Goal: Book appointment/travel/reservation

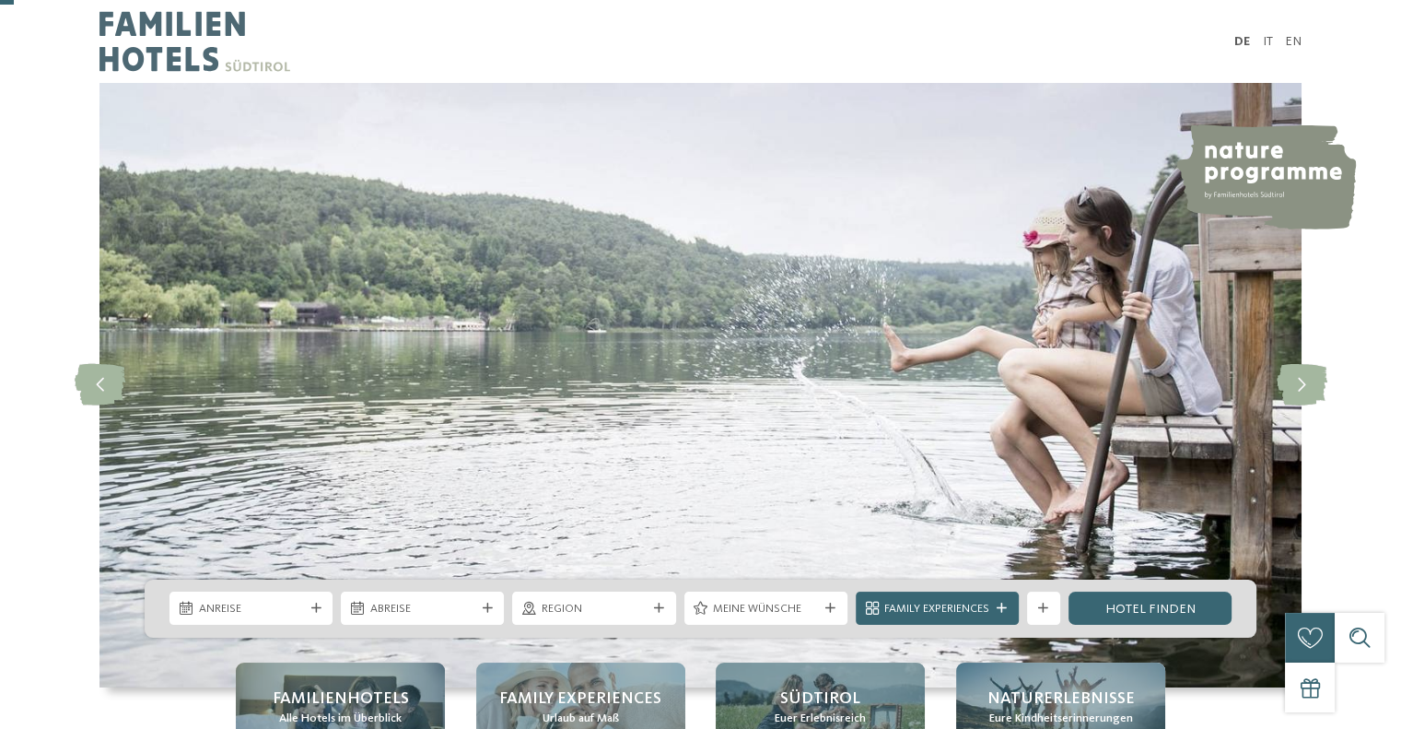
scroll to position [147, 0]
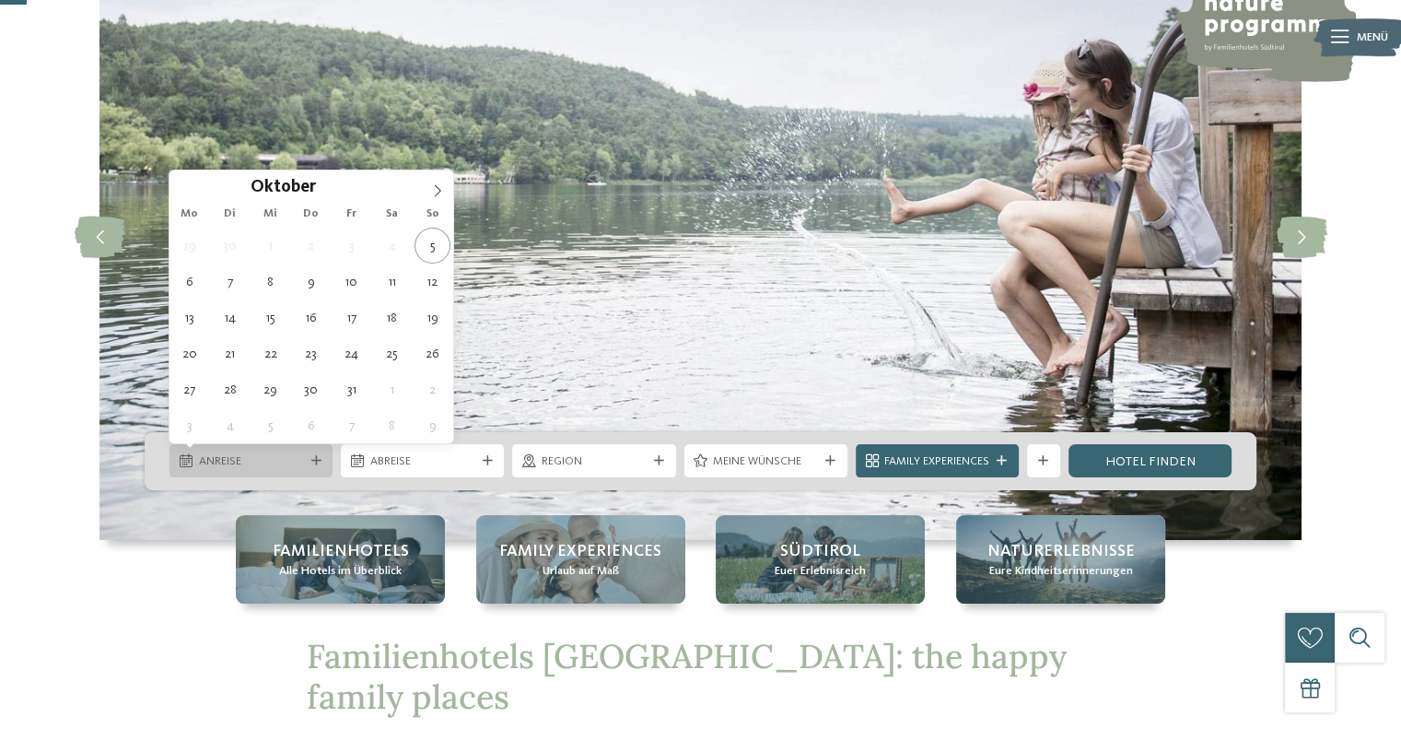
click at [280, 452] on div "Anreise" at bounding box center [250, 460] width 113 height 17
type div "10.10.2025"
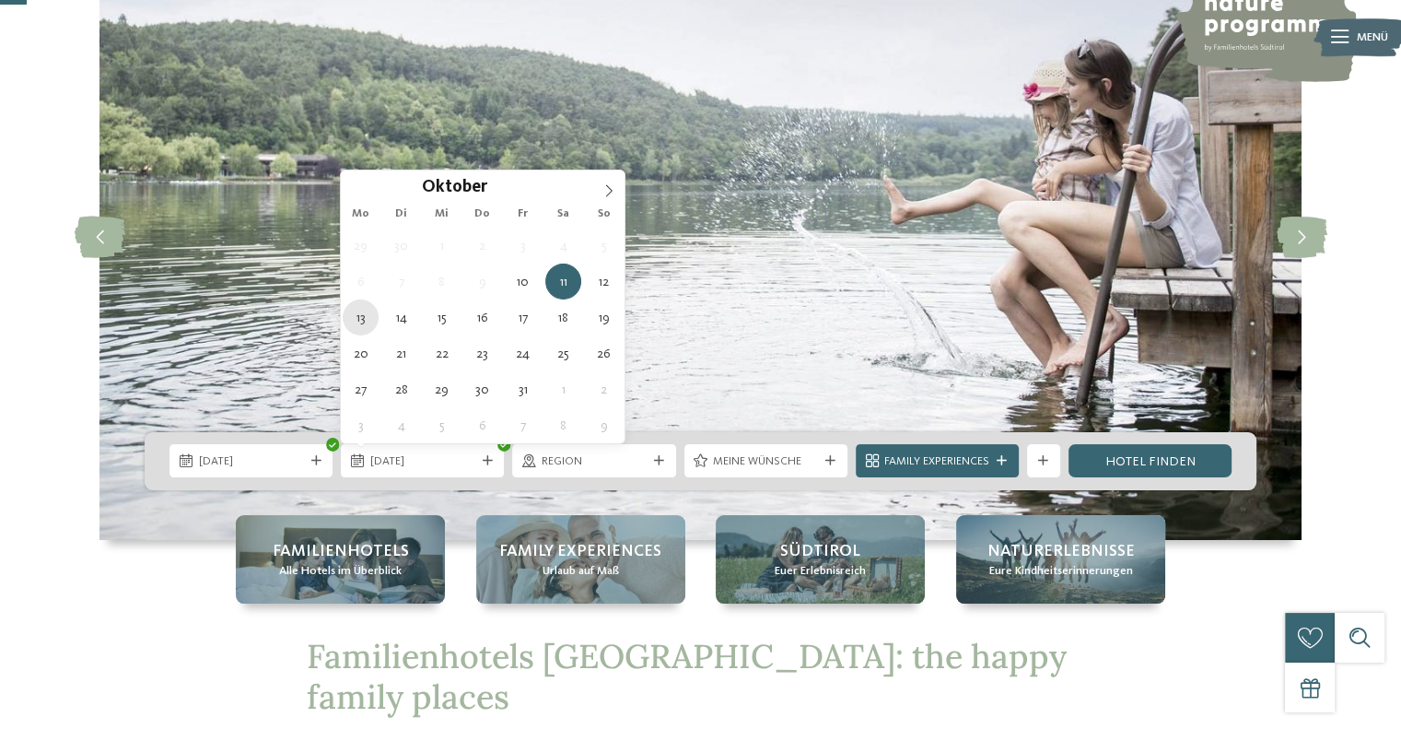
type div "13.10.2025"
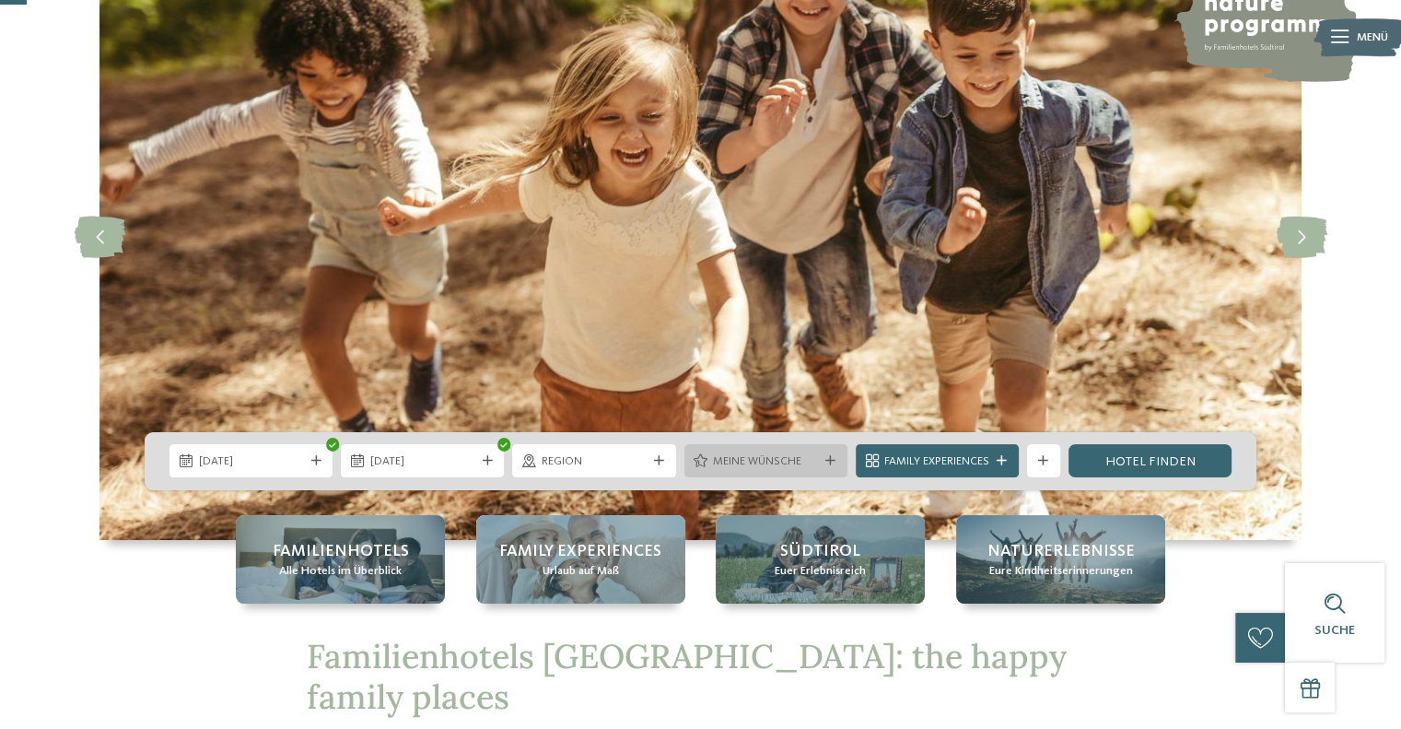
click at [796, 467] on span "Meine Wünsche" at bounding box center [765, 461] width 105 height 17
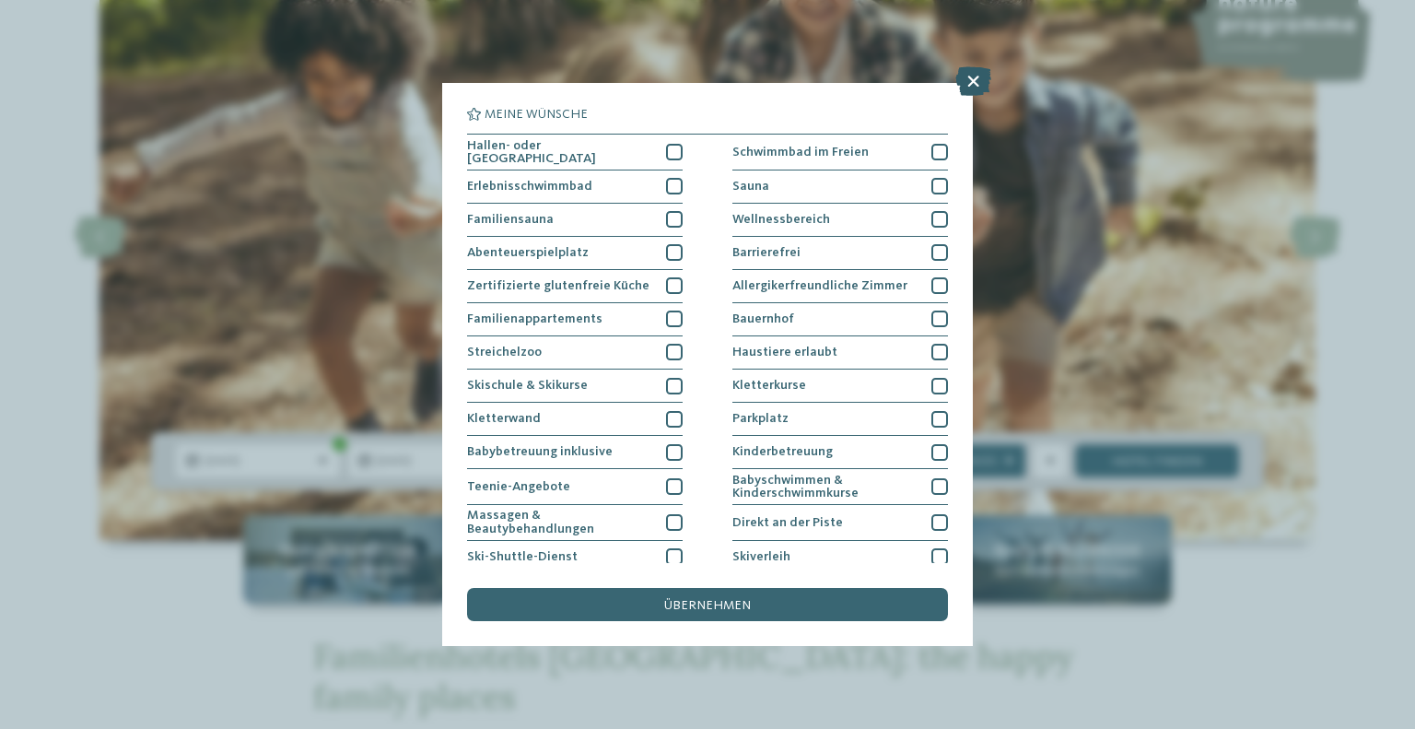
click at [966, 73] on icon at bounding box center [973, 80] width 36 height 29
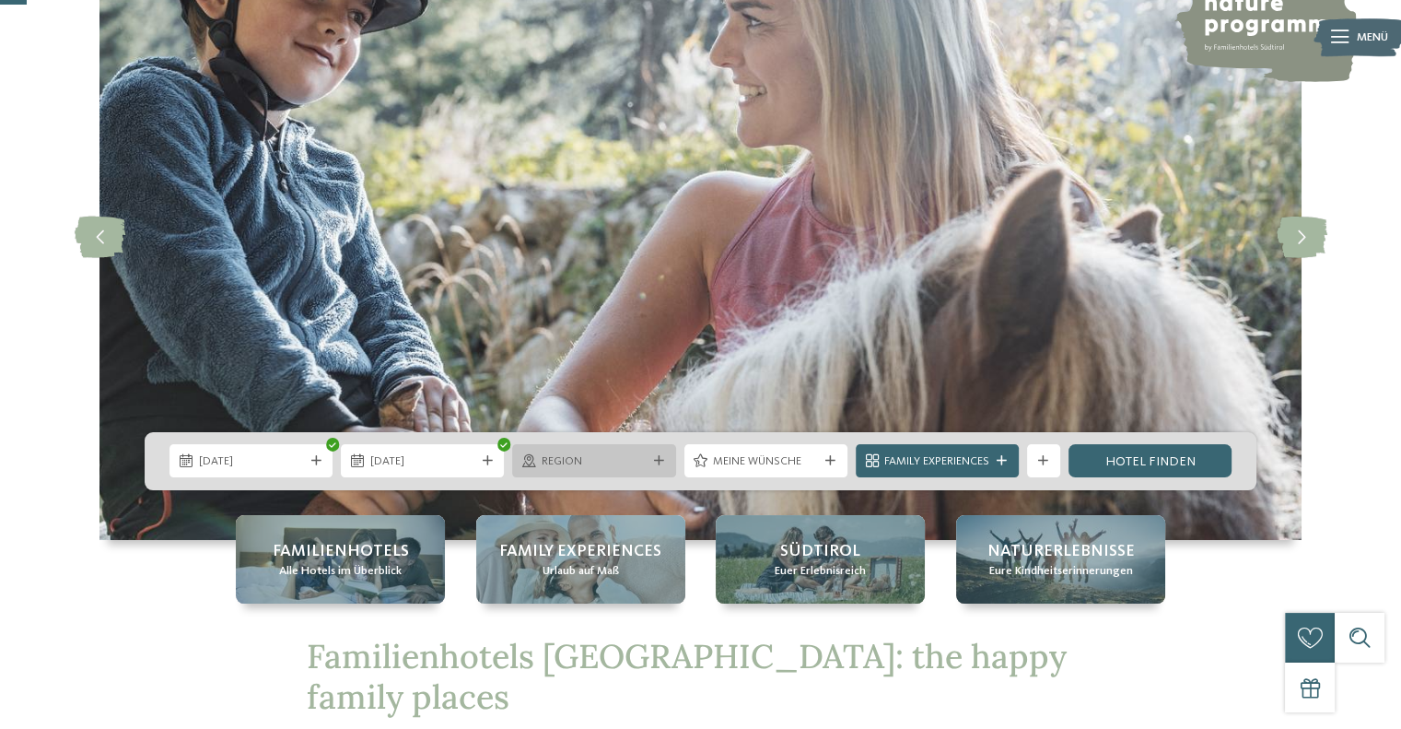
click at [639, 462] on span "Region" at bounding box center [594, 461] width 105 height 17
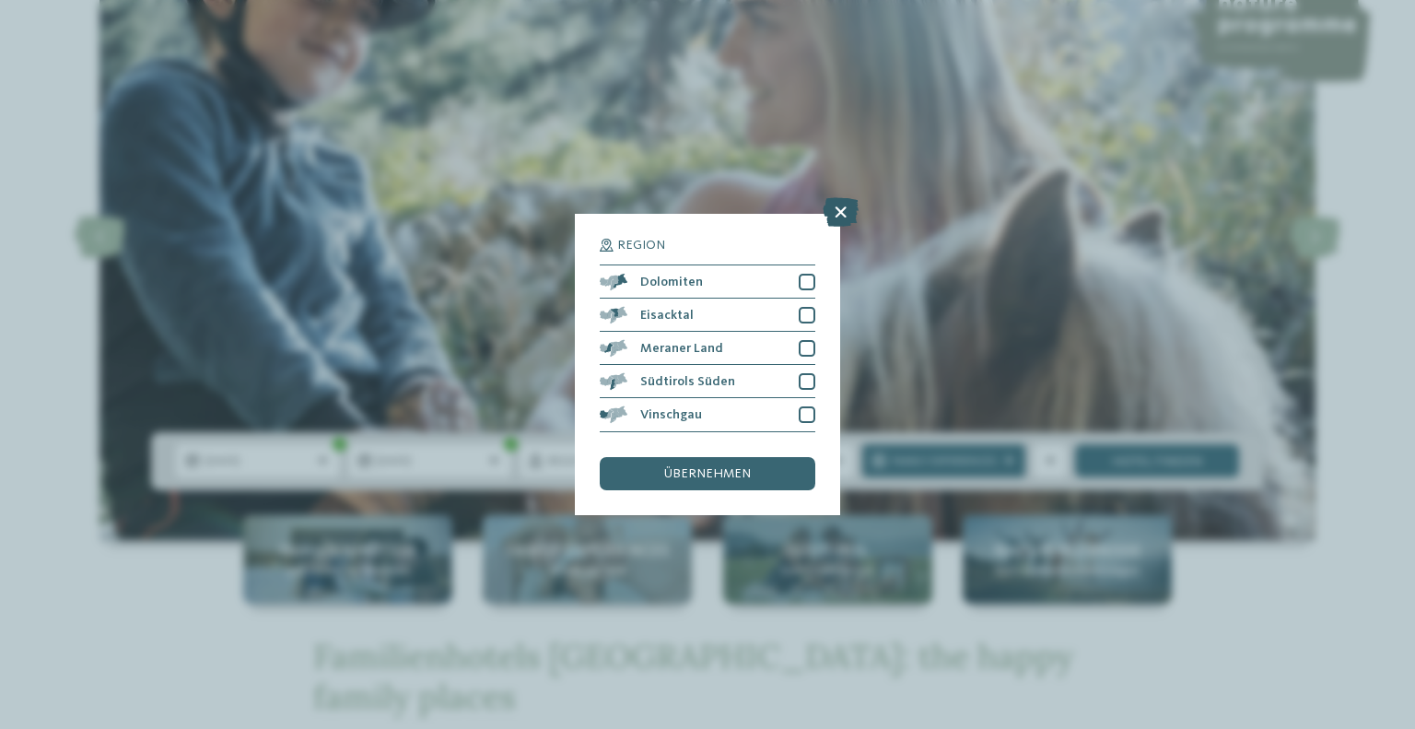
click at [842, 221] on icon at bounding box center [840, 212] width 36 height 29
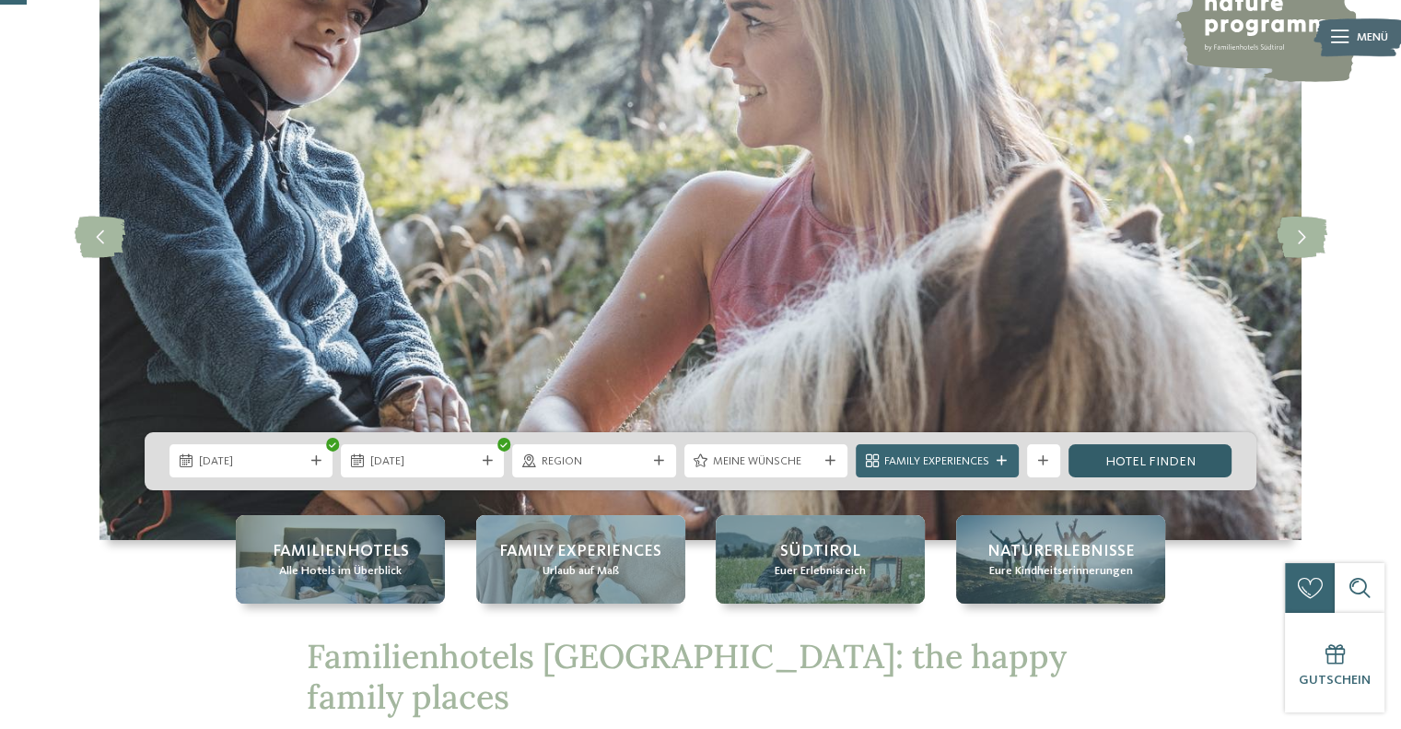
click at [1126, 463] on link "Hotel finden" at bounding box center [1149, 460] width 163 height 33
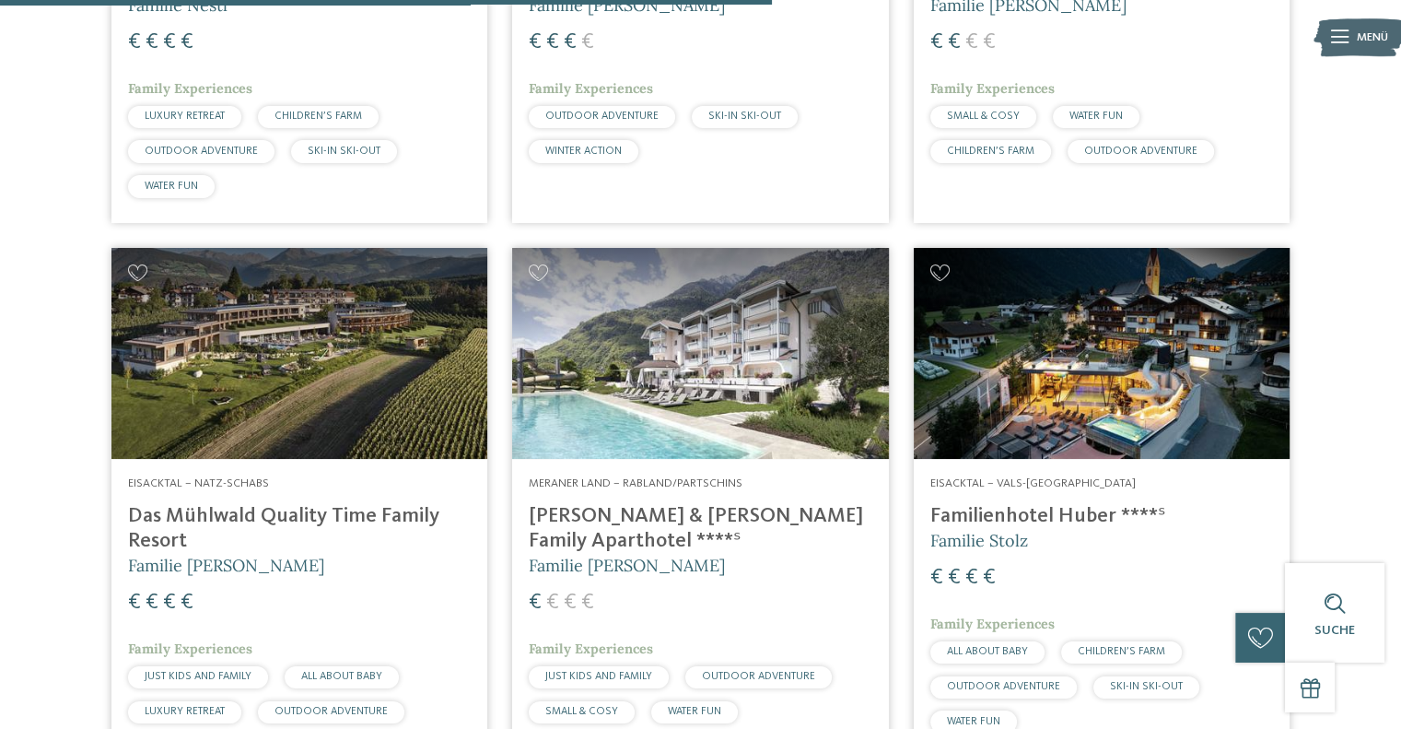
scroll to position [2569, 0]
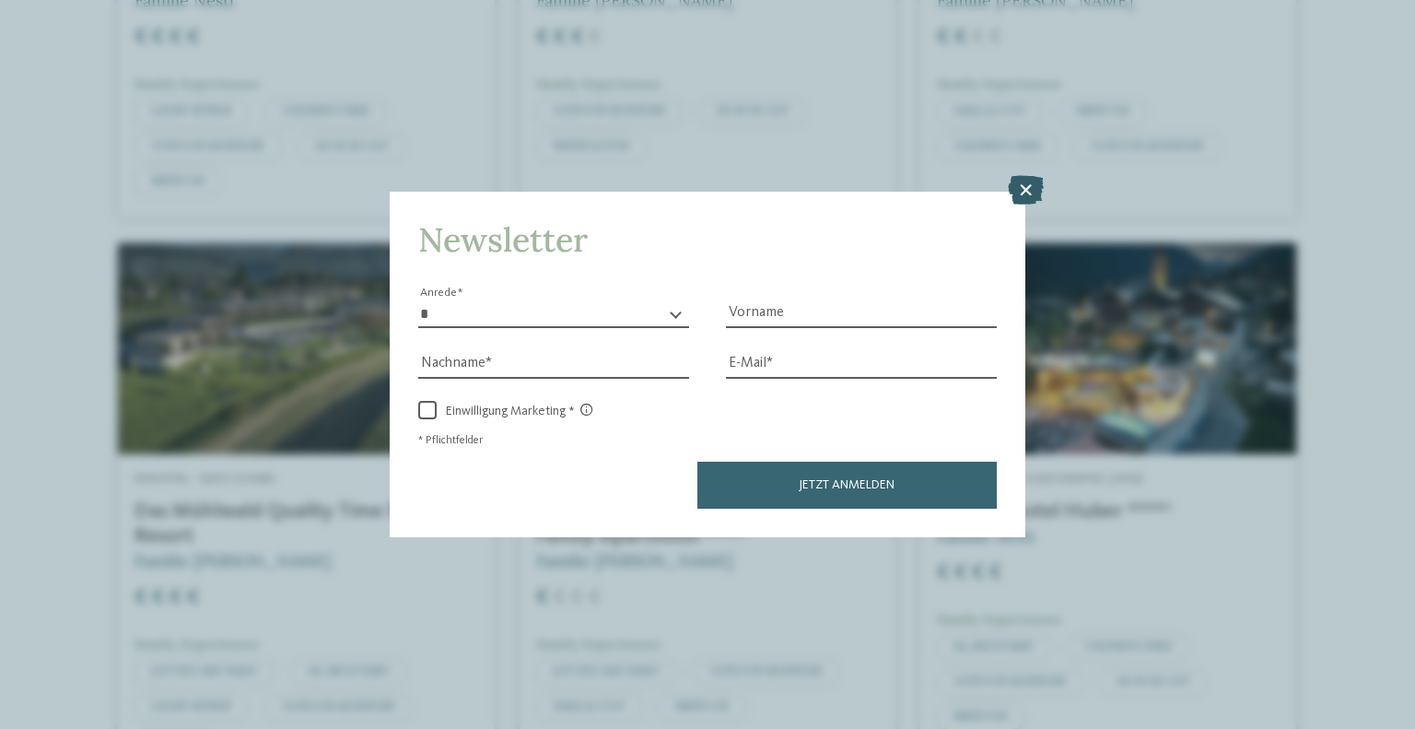
click at [1027, 194] on icon at bounding box center [1026, 189] width 36 height 29
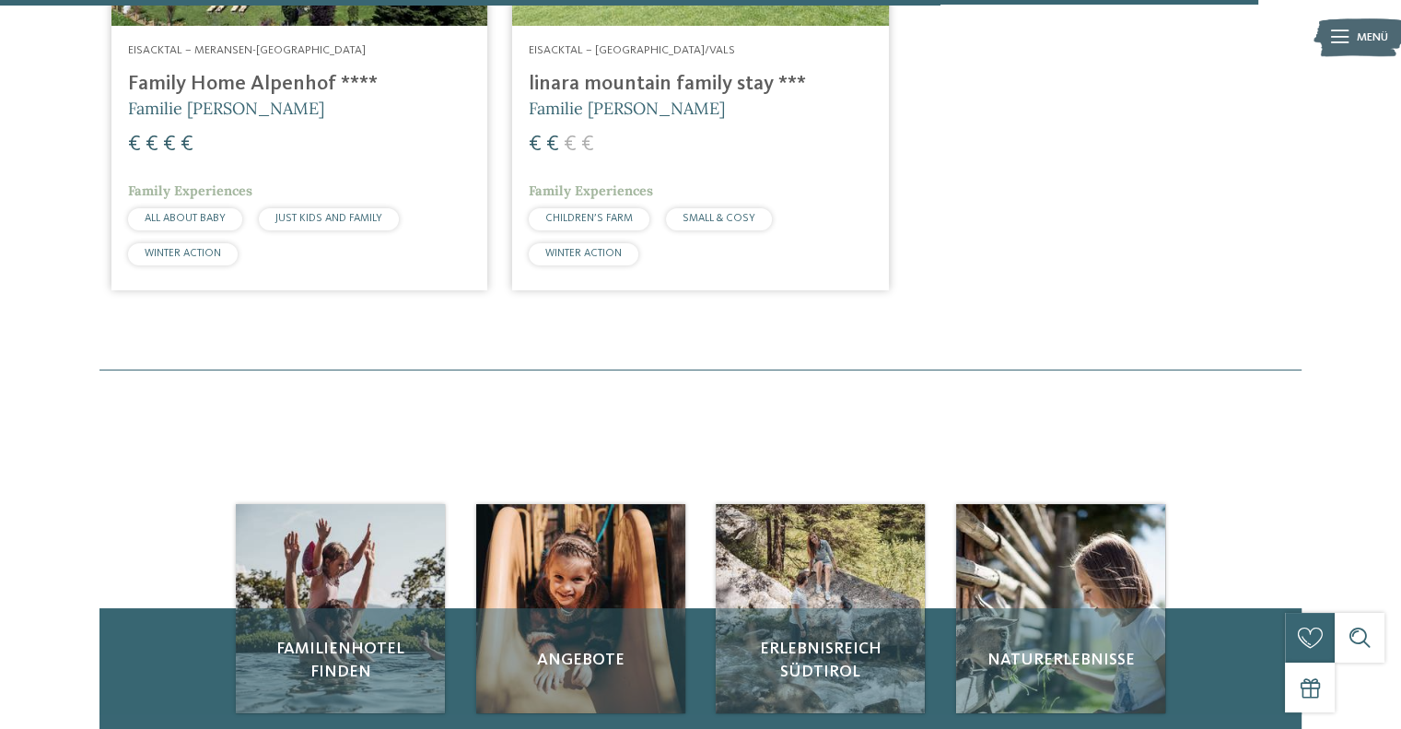
scroll to position [4191, 0]
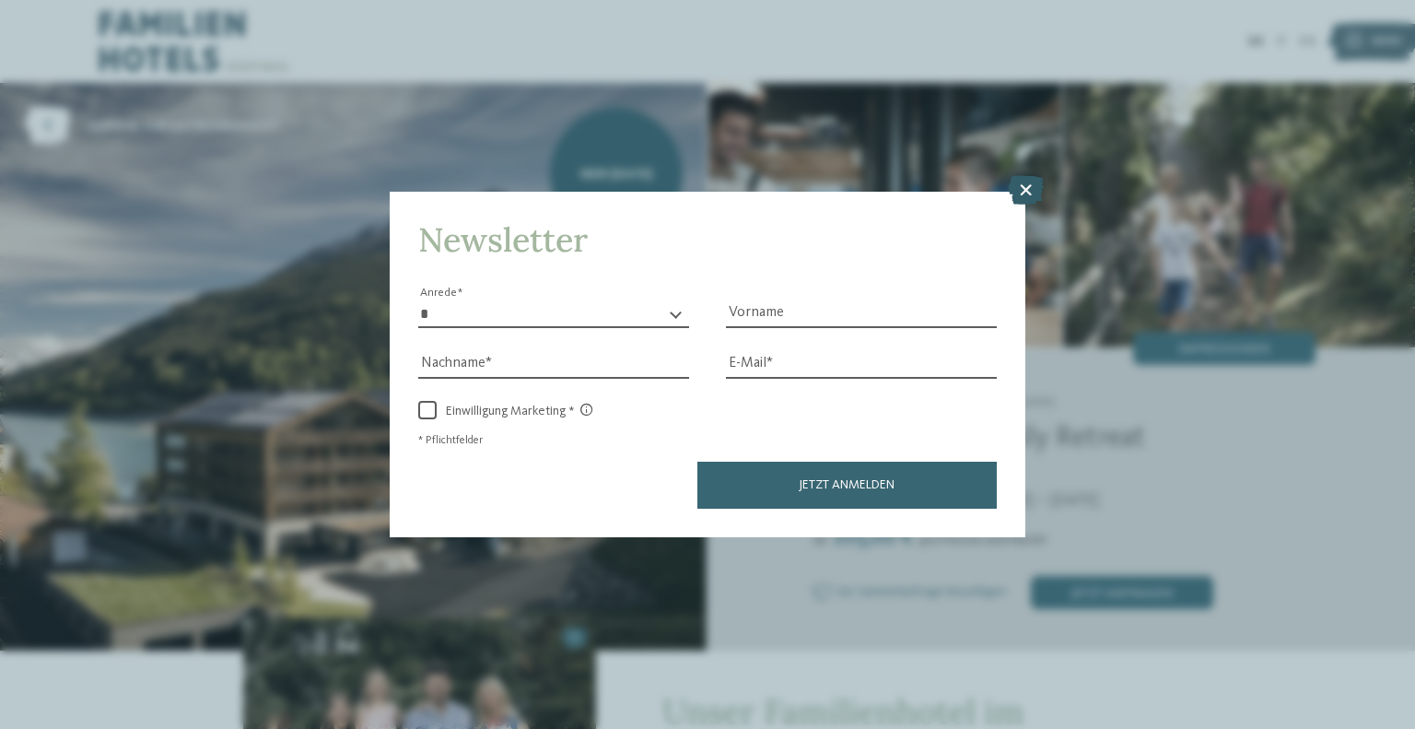
click at [1035, 182] on icon at bounding box center [1026, 189] width 36 height 29
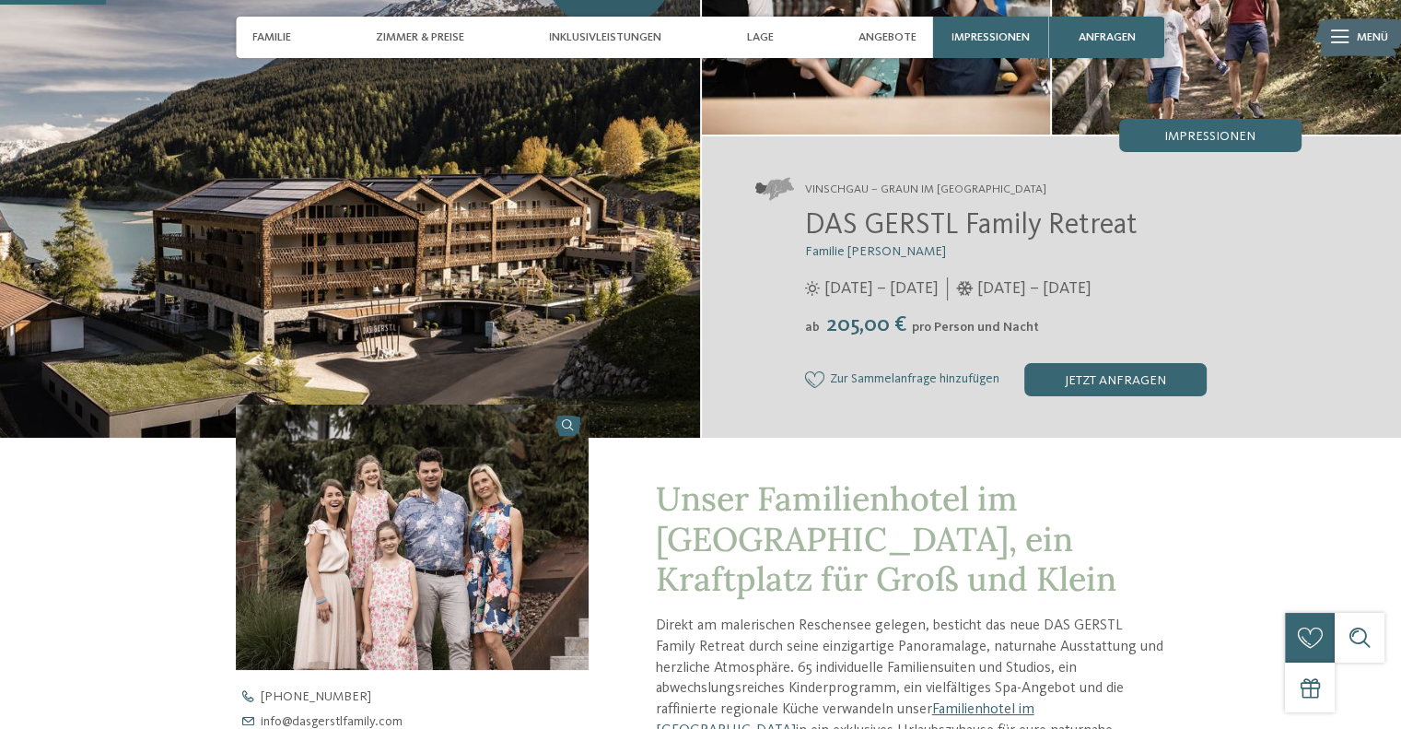
scroll to position [516, 0]
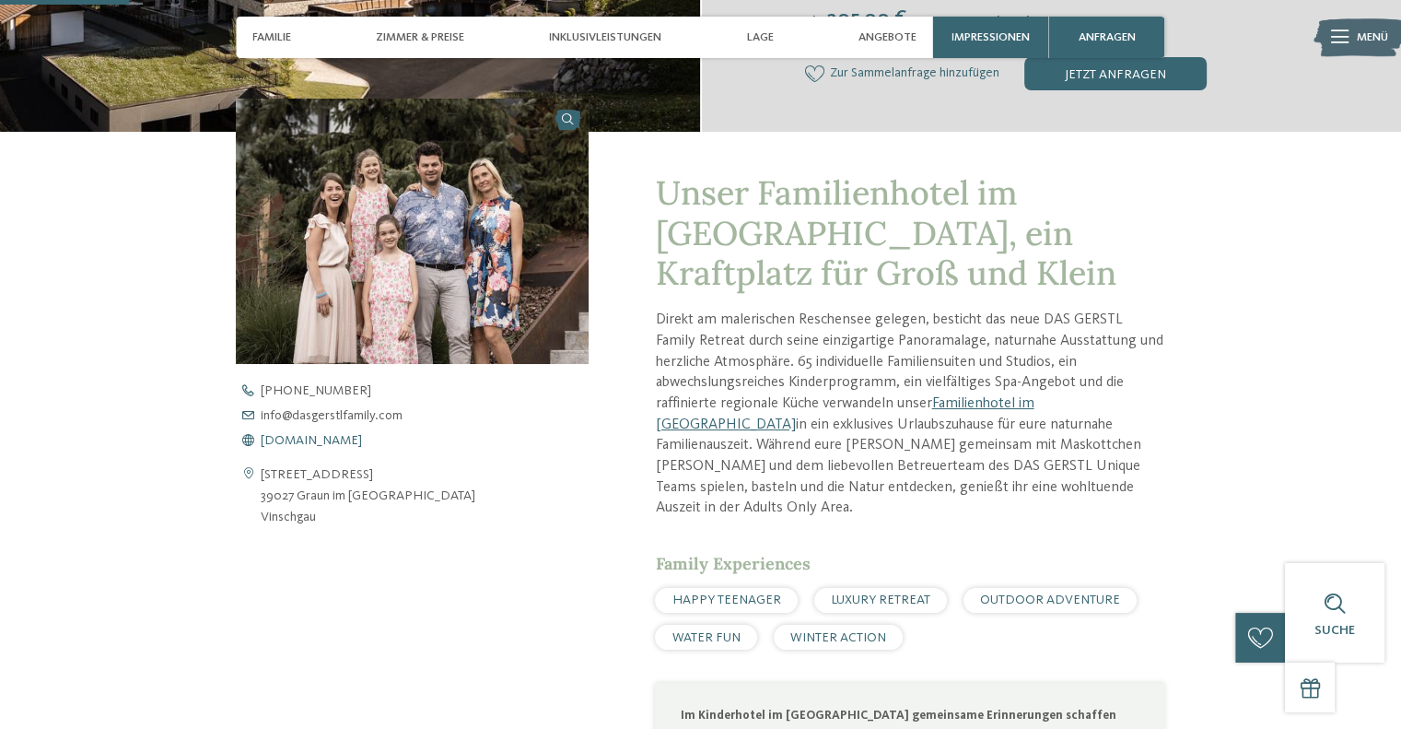
click at [352, 441] on span "[DOMAIN_NAME]" at bounding box center [311, 440] width 101 height 13
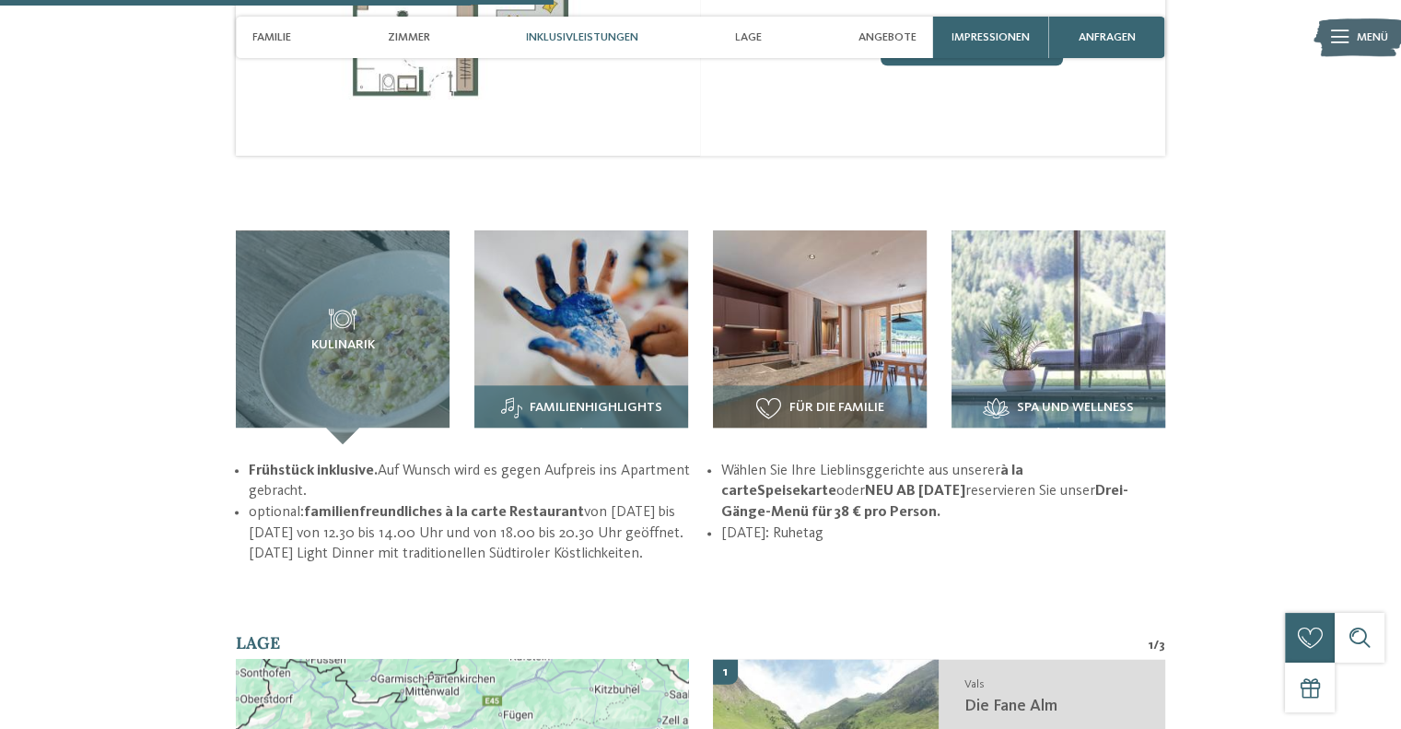
scroll to position [2184, 0]
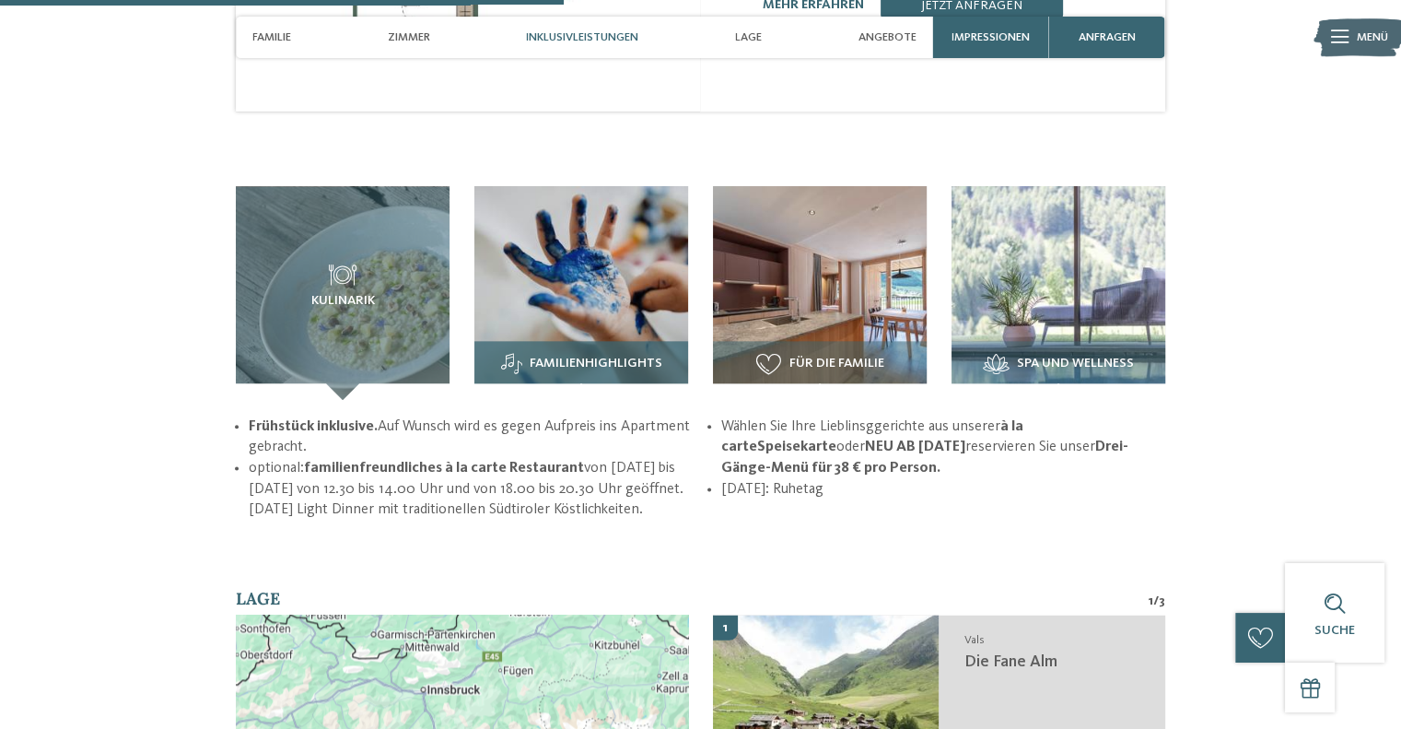
click at [572, 243] on img at bounding box center [581, 293] width 214 height 214
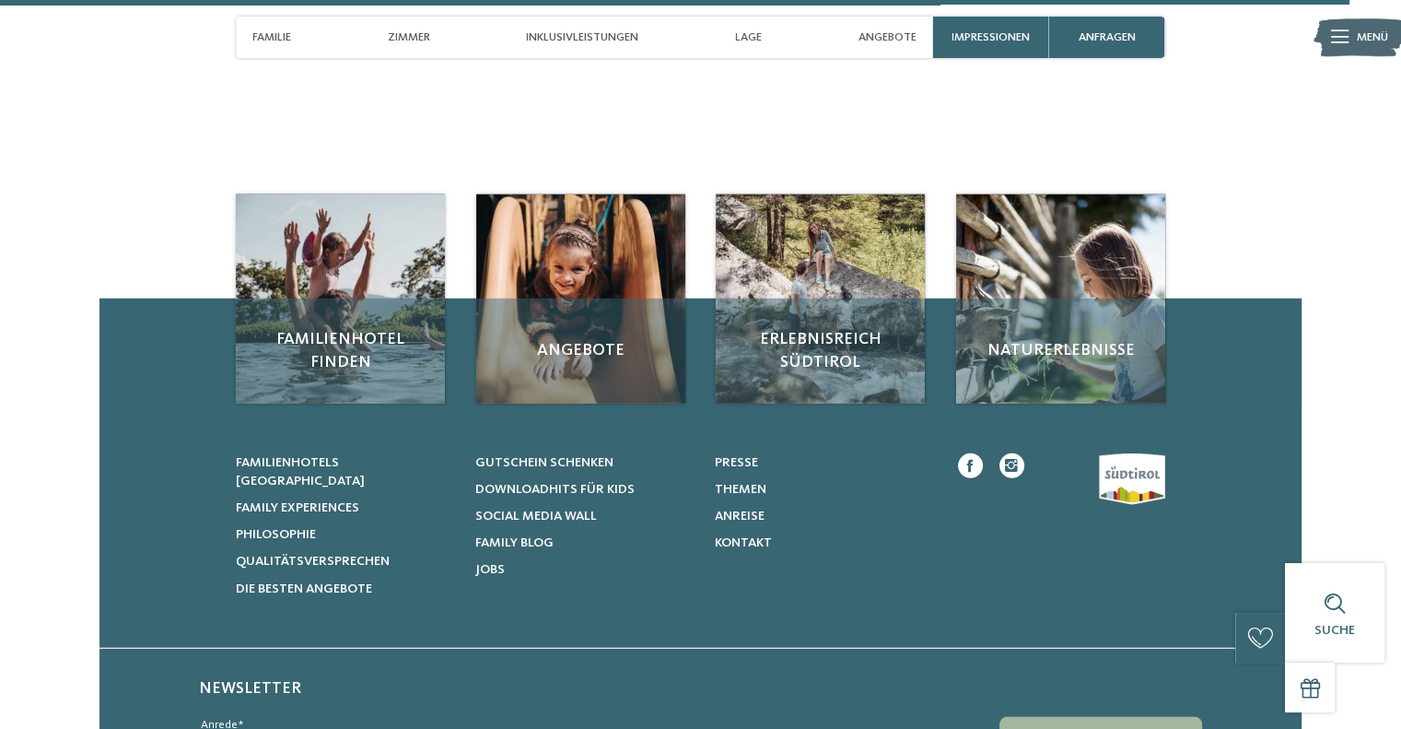
scroll to position [5268, 0]
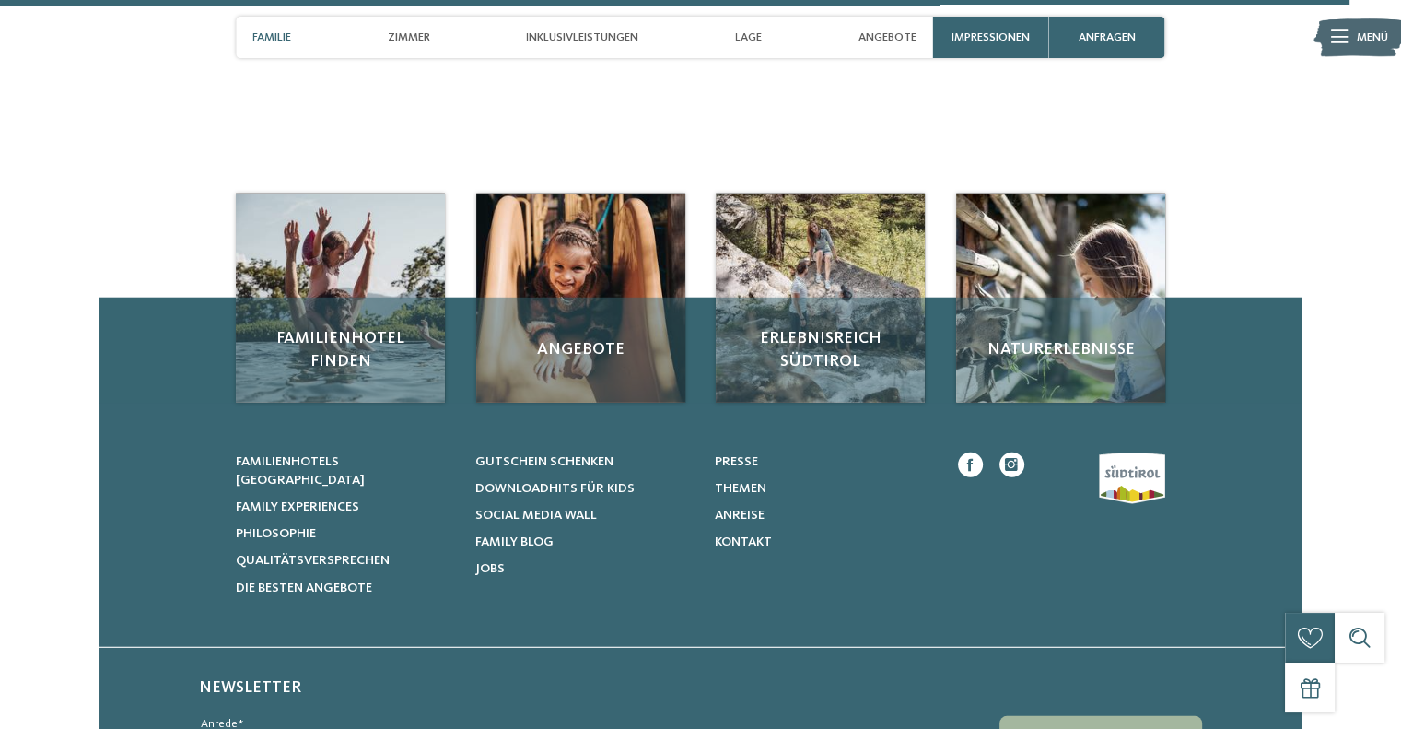
click at [276, 40] on span "Familie" at bounding box center [271, 37] width 39 height 14
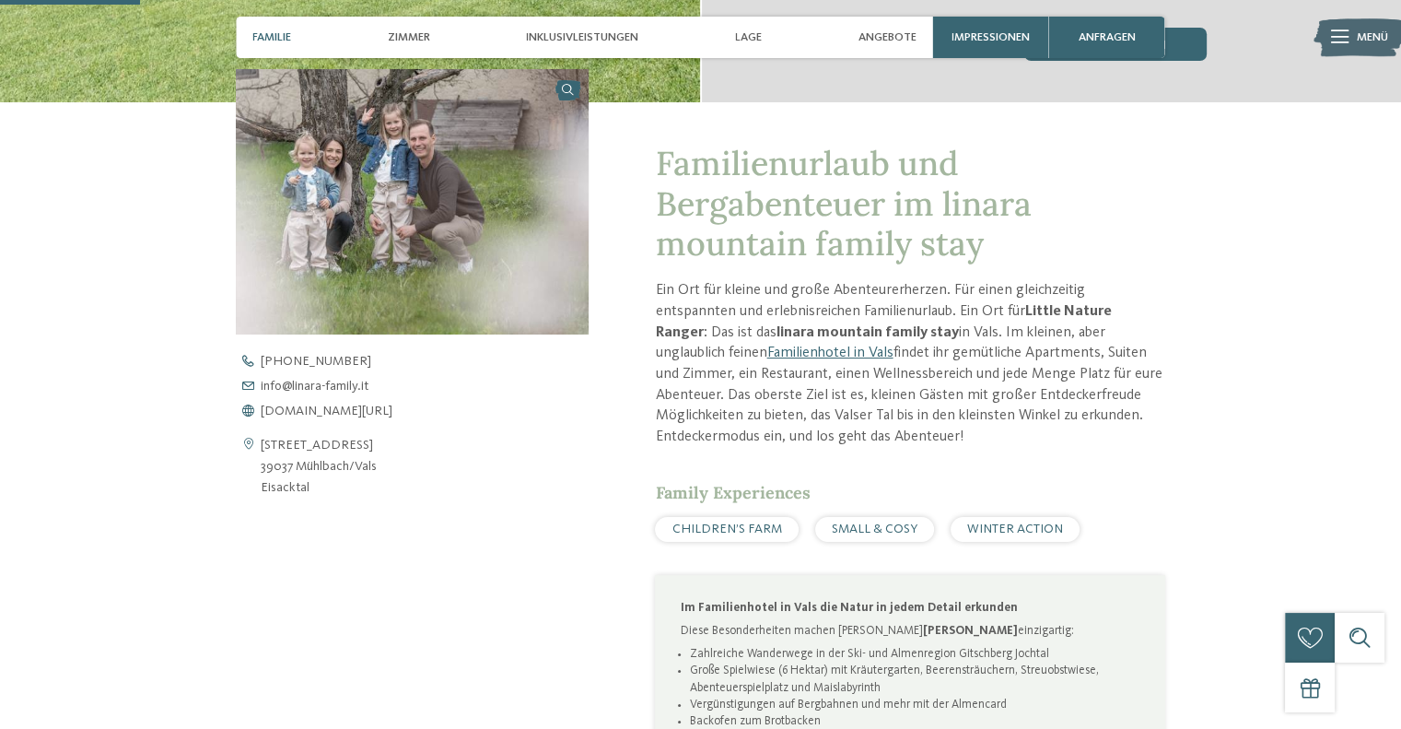
scroll to position [546, 0]
click at [332, 408] on span "www.linara-family.it/de" at bounding box center [327, 409] width 132 height 13
